Goal: Check status: Check status

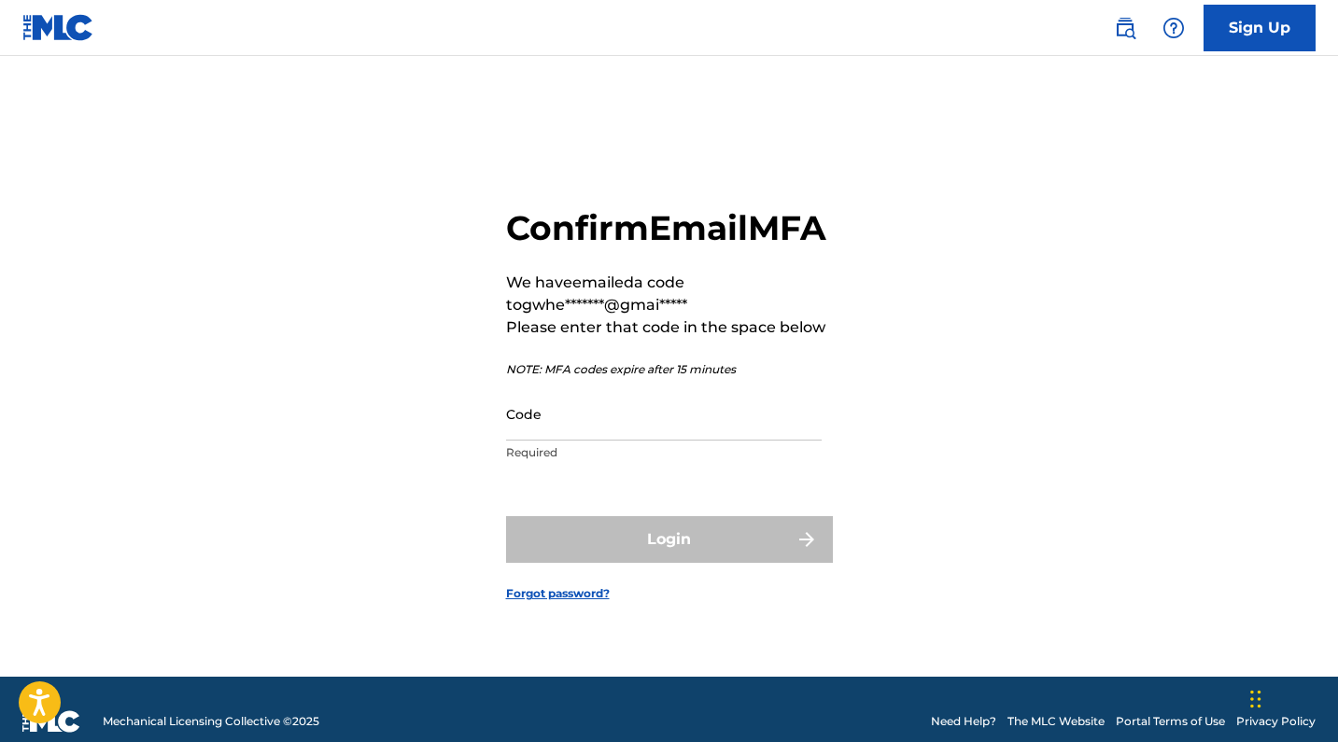
click at [625, 441] on input "Code" at bounding box center [664, 413] width 316 height 53
click at [545, 441] on input "Code" at bounding box center [664, 413] width 316 height 53
paste input "211772"
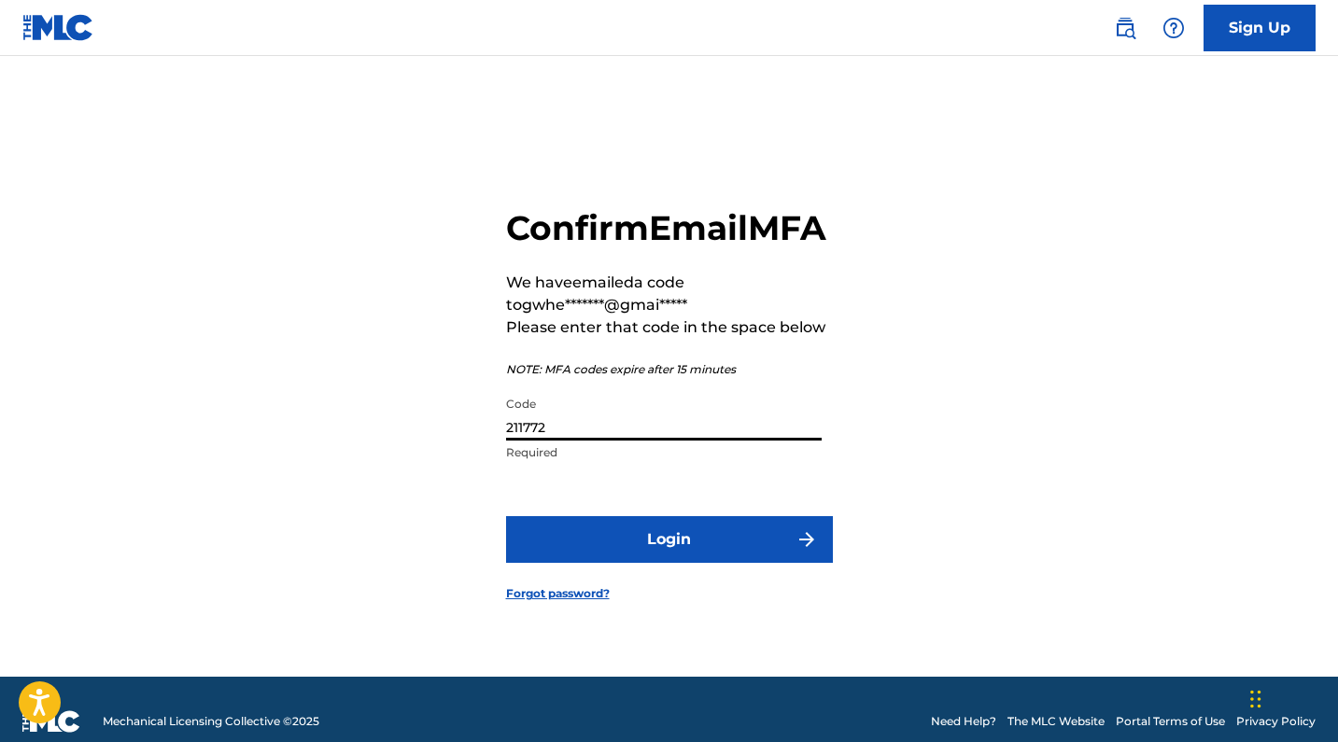
type input "211772"
click at [689, 563] on button "Login" at bounding box center [669, 539] width 327 height 47
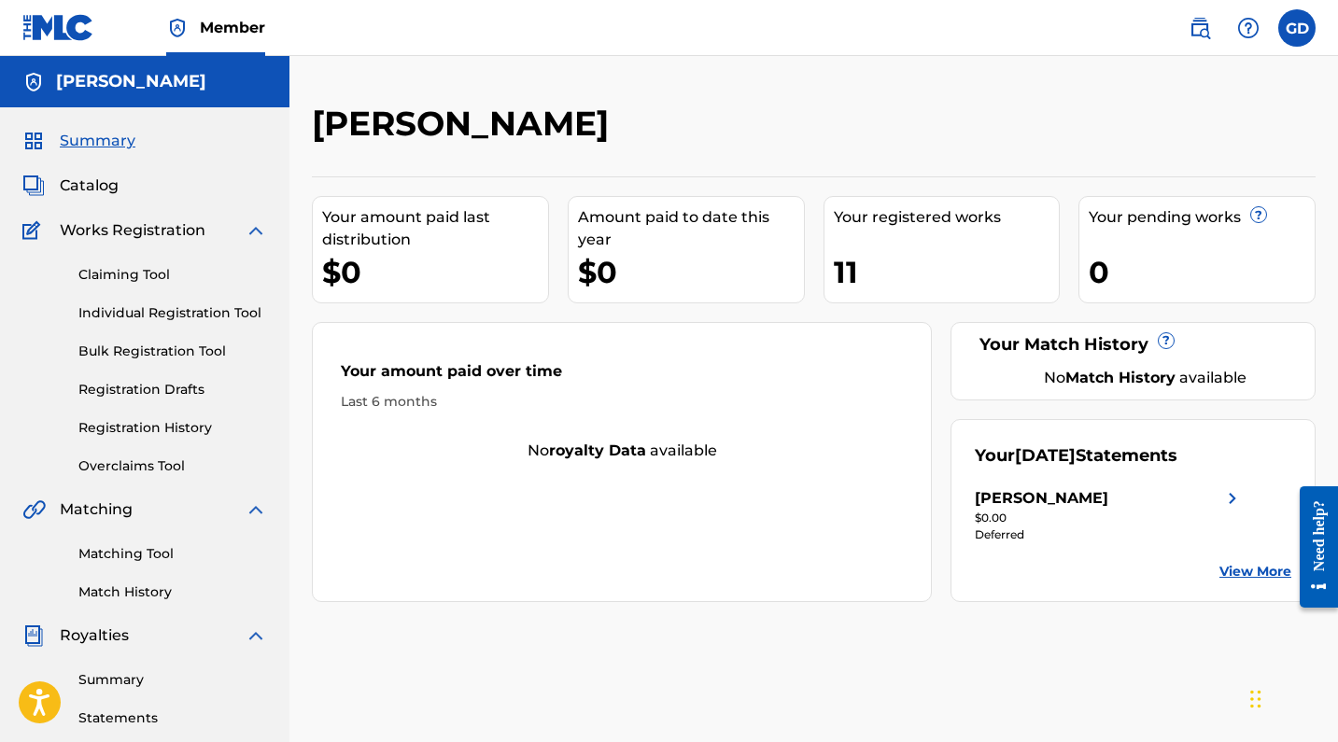
click at [253, 232] on img at bounding box center [256, 230] width 22 height 22
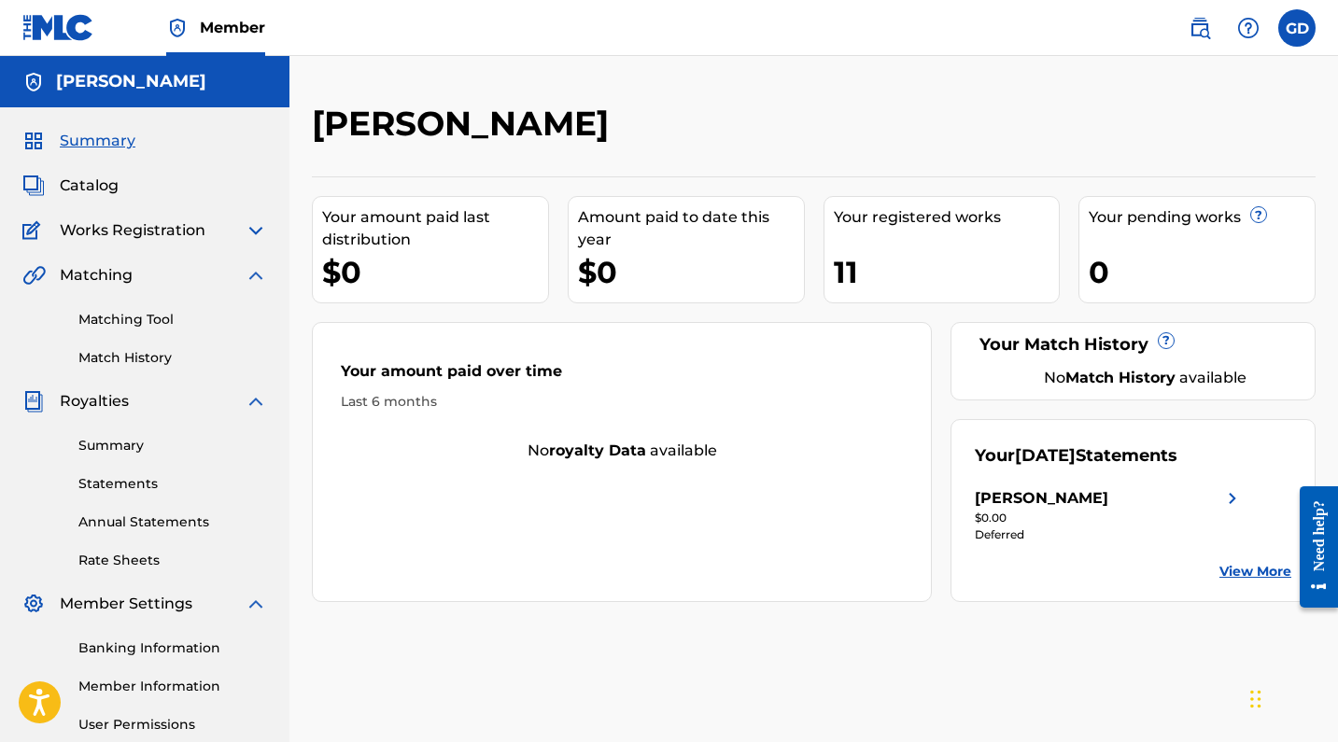
click at [132, 444] on link "Summary" at bounding box center [172, 446] width 189 height 20
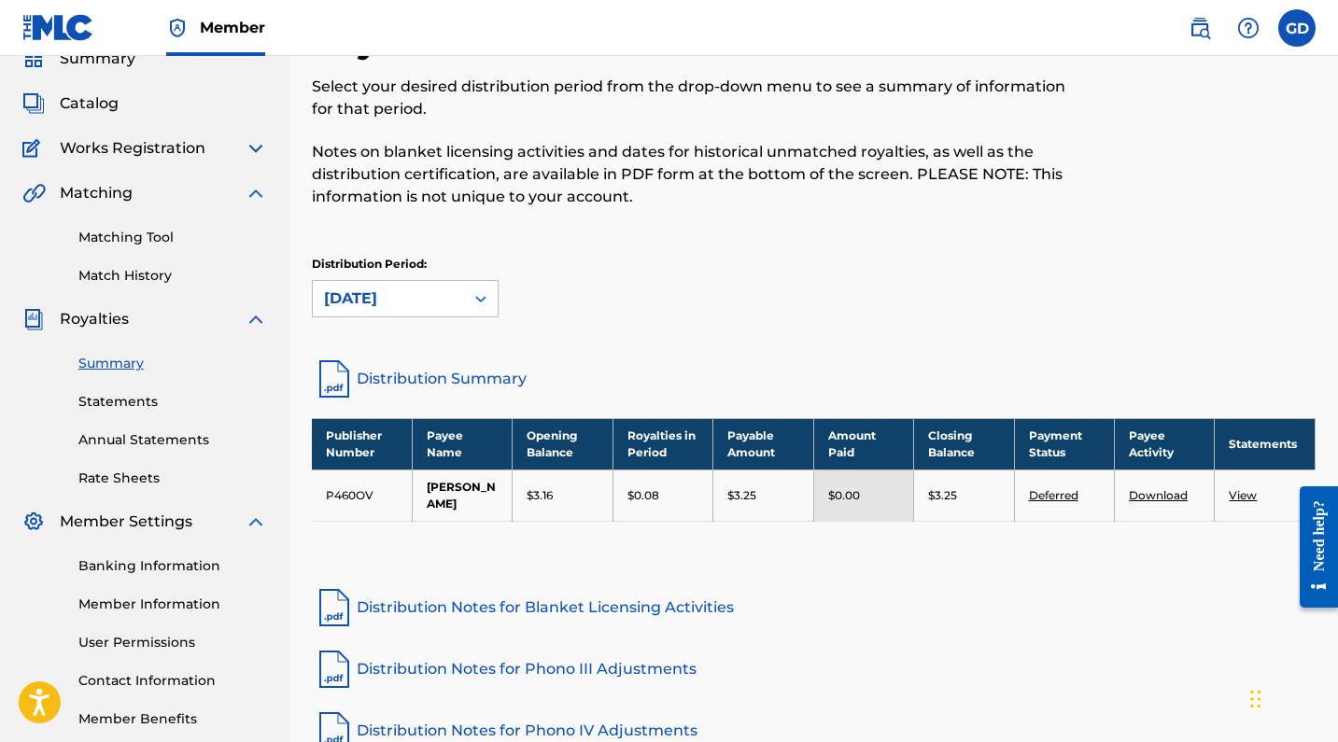
scroll to position [98, 0]
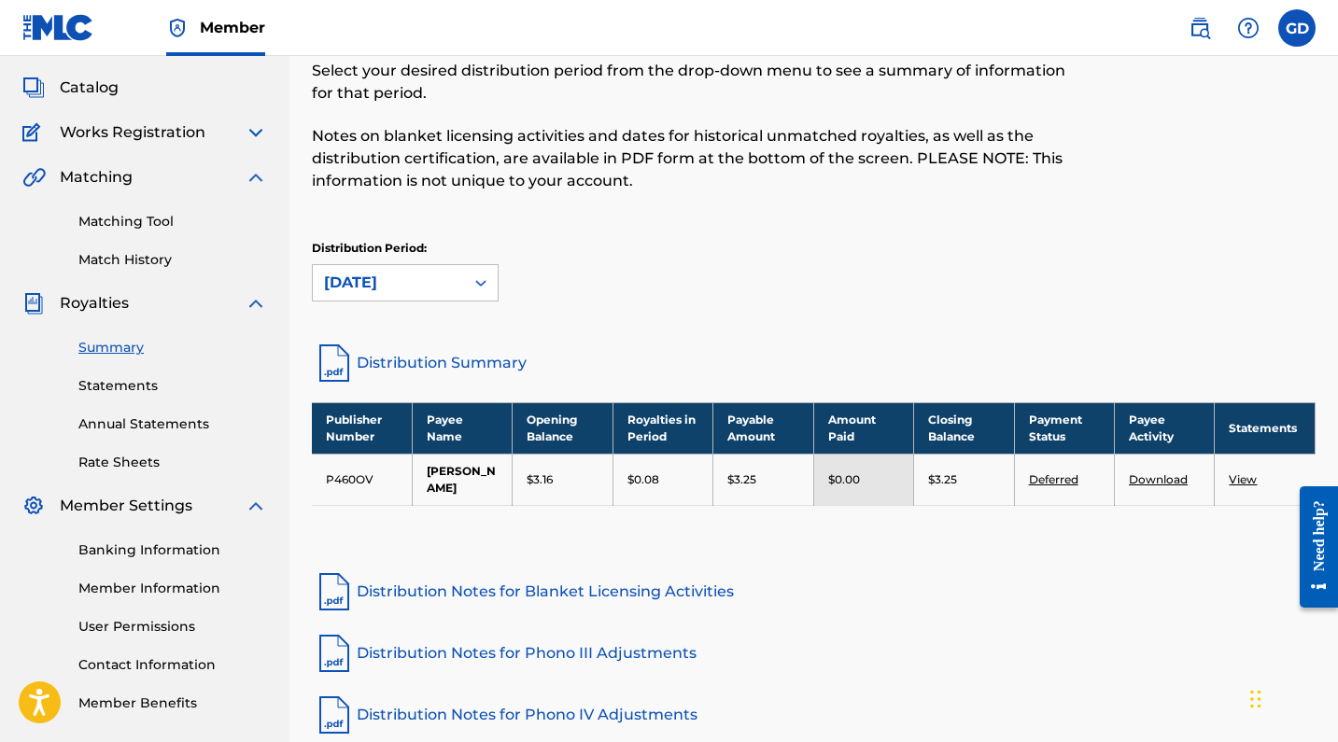
click at [259, 511] on img at bounding box center [256, 506] width 22 height 22
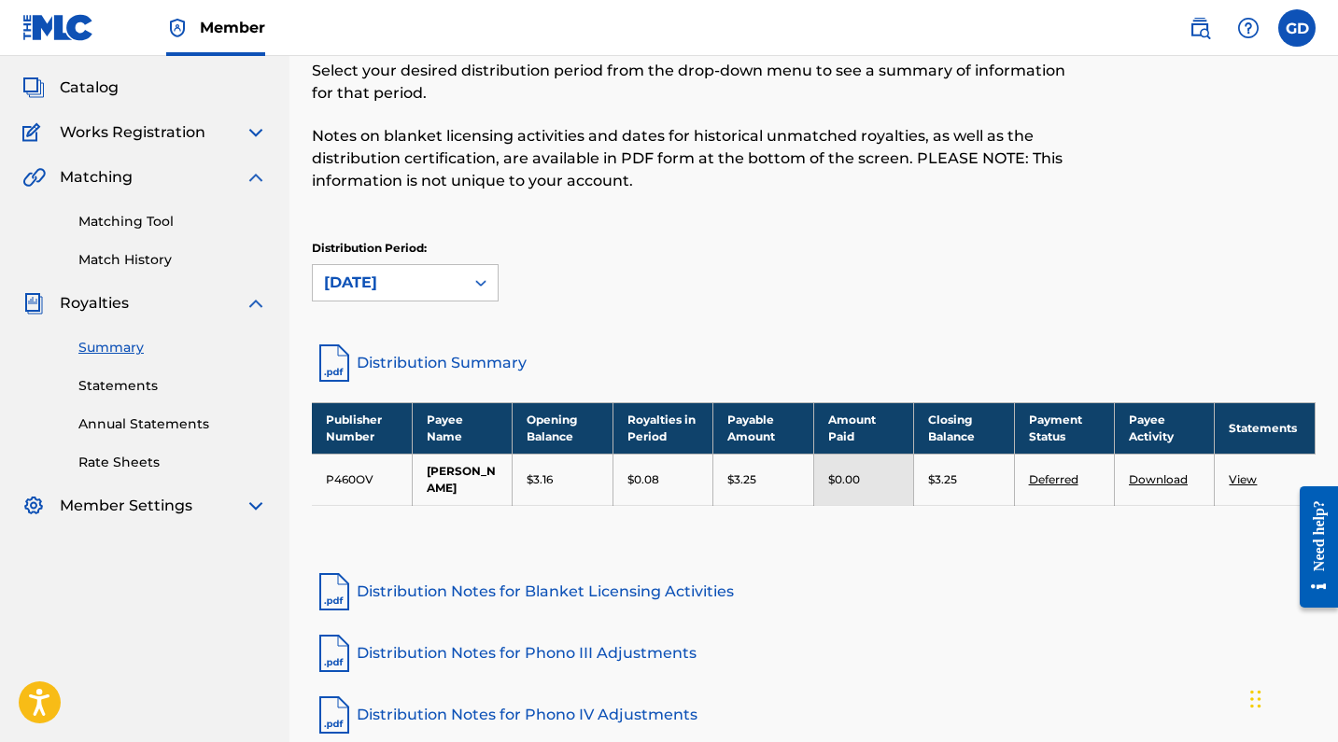
click at [258, 302] on img at bounding box center [256, 303] width 22 height 22
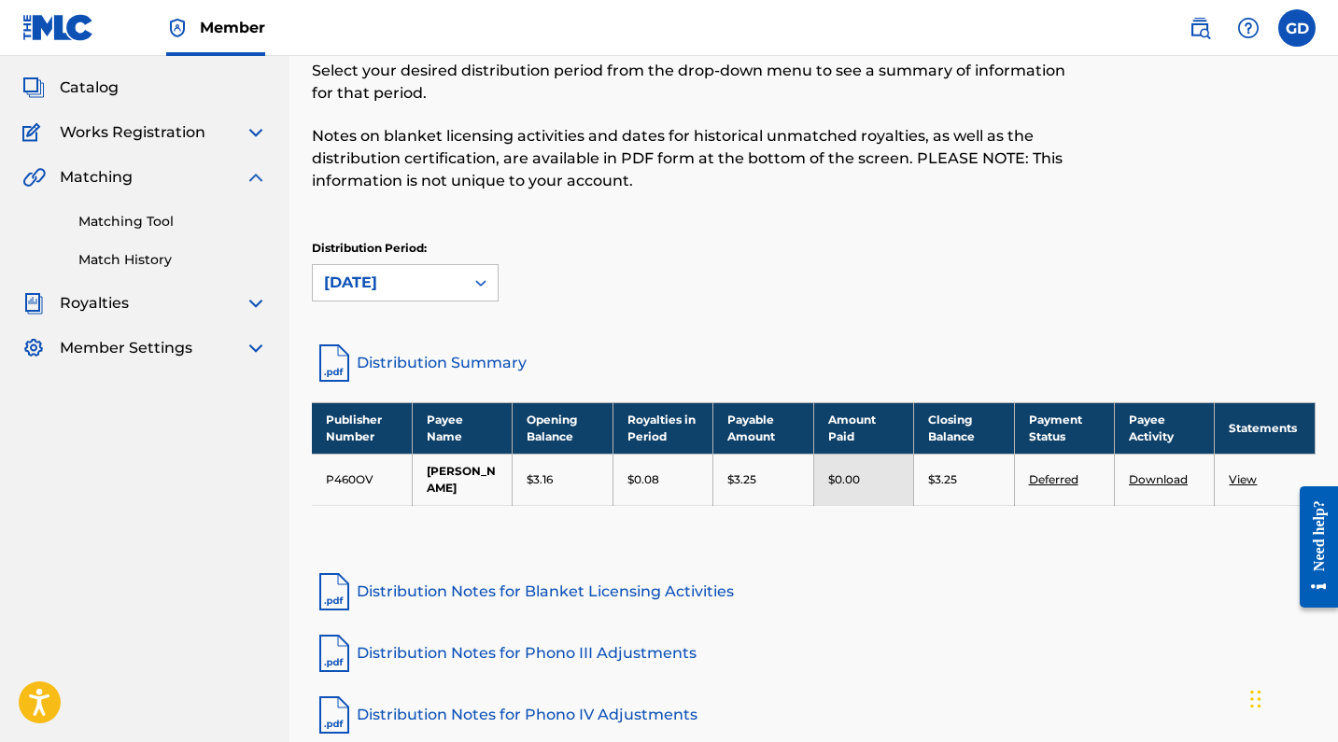
click at [260, 177] on img at bounding box center [256, 177] width 22 height 22
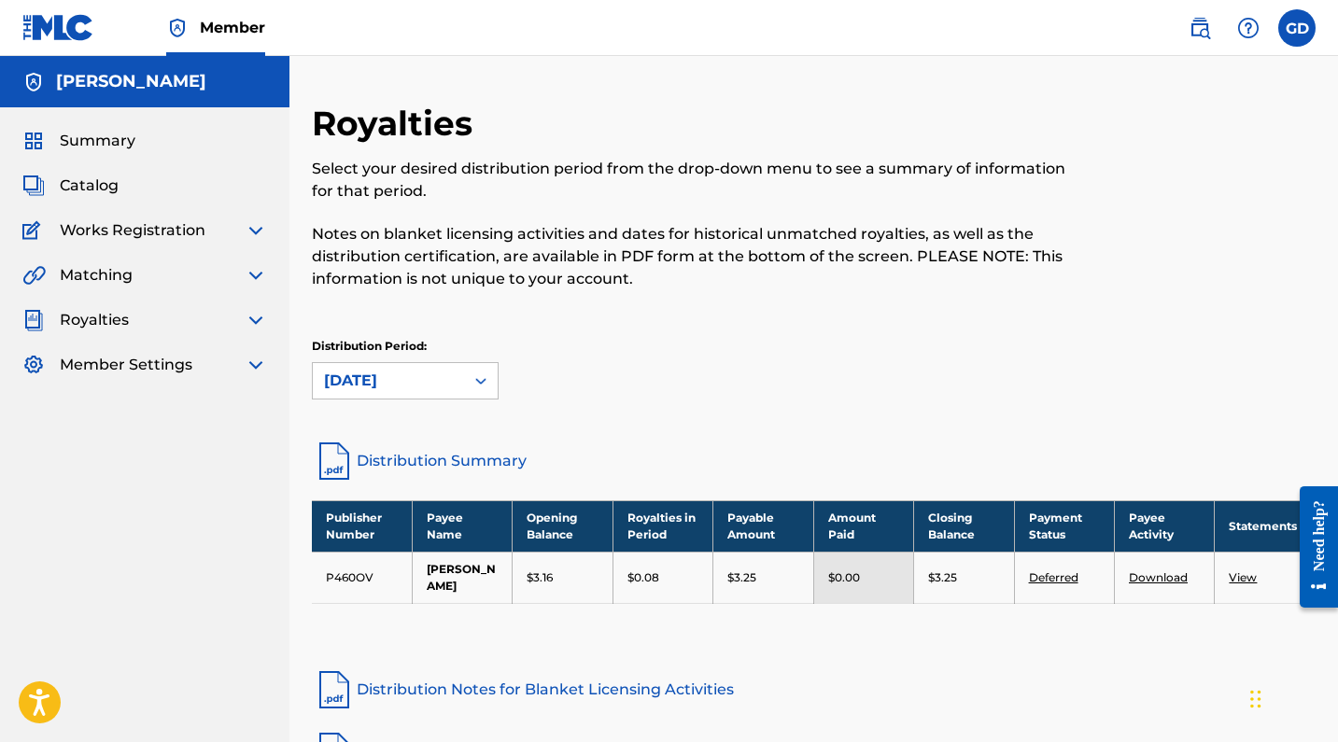
scroll to position [0, 0]
